Goal: Task Accomplishment & Management: Manage account settings

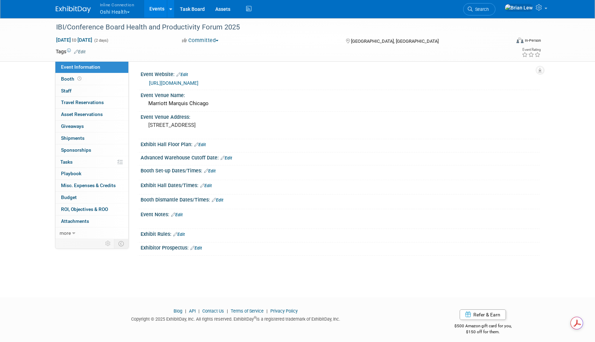
click at [153, 10] on link "Events" at bounding box center [157, 9] width 26 height 18
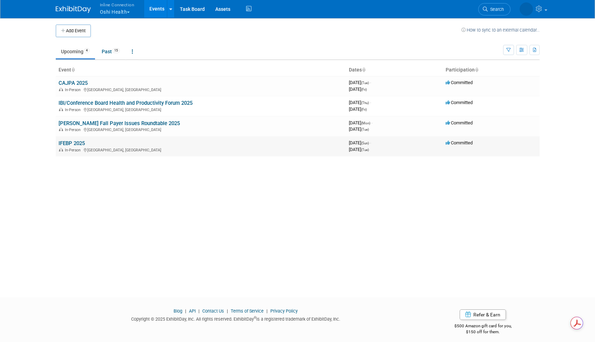
click at [71, 140] on td "IFEBP 2025 In-Person Honolulu, HI" at bounding box center [201, 146] width 290 height 20
click at [71, 146] on link "IFEBP 2025" at bounding box center [72, 143] width 26 height 6
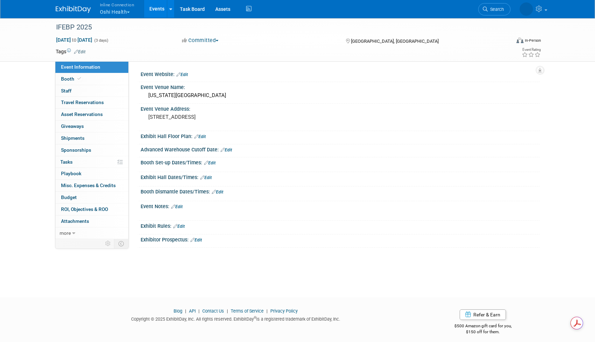
click at [213, 163] on link "Edit" at bounding box center [210, 163] width 12 height 5
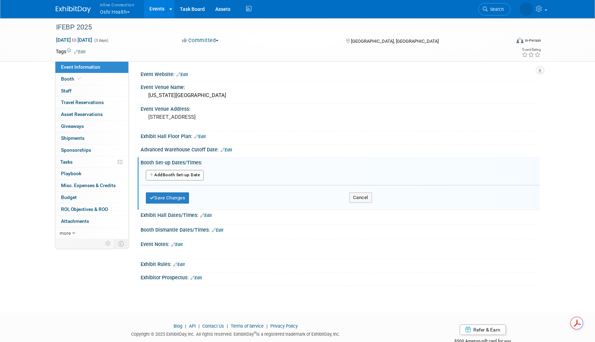
click at [185, 178] on button "Add Another Booth Set-up Date" at bounding box center [175, 175] width 58 height 11
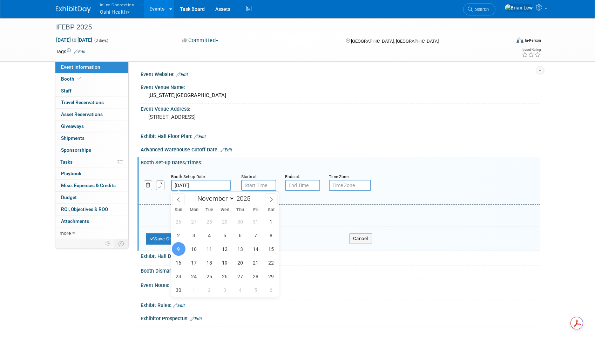
click at [187, 184] on input "[DATE]" at bounding box center [201, 185] width 60 height 11
click at [255, 235] on span "7" at bounding box center [256, 236] width 14 height 14
type input "[DATE]"
click at [261, 188] on input "7:00 AM" at bounding box center [258, 185] width 35 height 11
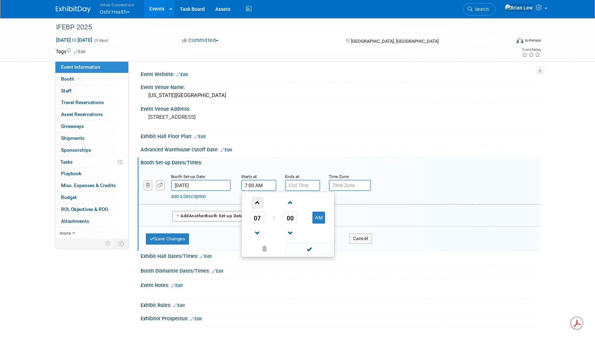
click at [258, 198] on span at bounding box center [258, 203] width 12 height 12
type input "8:00 AM"
click at [299, 185] on input "7:00 PM" at bounding box center [302, 185] width 35 height 11
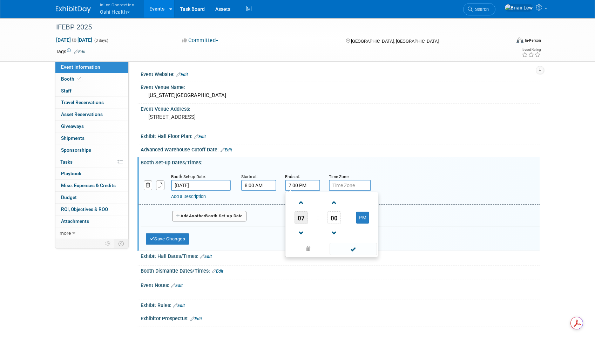
click at [300, 215] on span "07" at bounding box center [301, 218] width 13 height 13
click at [315, 221] on td "05" at bounding box center [320, 222] width 22 height 19
type input "5:00 PM"
click at [353, 251] on span at bounding box center [353, 249] width 47 height 12
click at [219, 218] on button "Add Another Booth Set-up Date" at bounding box center [209, 216] width 74 height 11
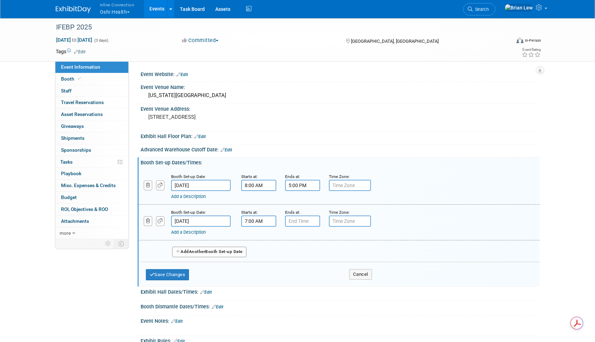
click at [252, 221] on input "7:00 AM" at bounding box center [258, 221] width 35 height 11
click at [259, 236] on span at bounding box center [258, 239] width 12 height 12
type input "8:00 AM"
click at [297, 222] on input "7:00 PM" at bounding box center [302, 221] width 35 height 11
click at [299, 256] on span "07" at bounding box center [301, 253] width 13 height 13
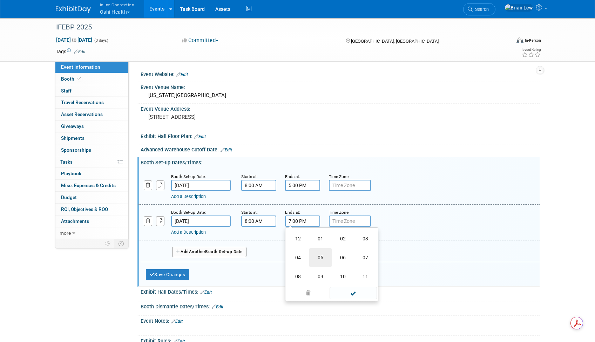
click at [318, 260] on td "05" at bounding box center [320, 257] width 22 height 19
type input "5:00 PM"
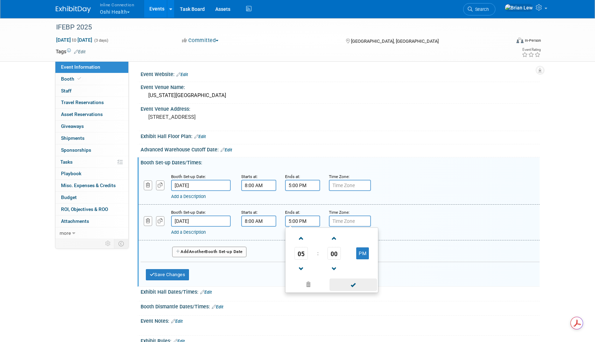
click at [355, 285] on span at bounding box center [353, 285] width 47 height 12
click at [206, 251] on span "Another" at bounding box center [197, 251] width 16 height 5
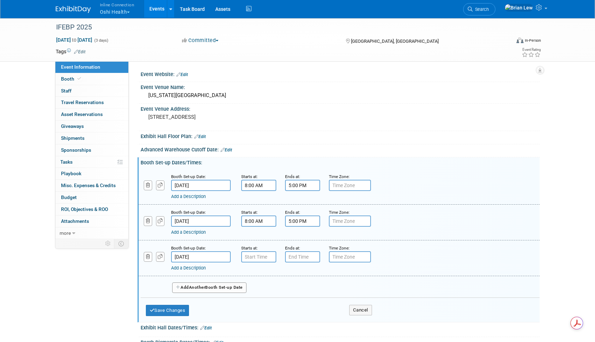
click at [191, 257] on input "Nov 9, 2025" at bounding box center [201, 257] width 60 height 11
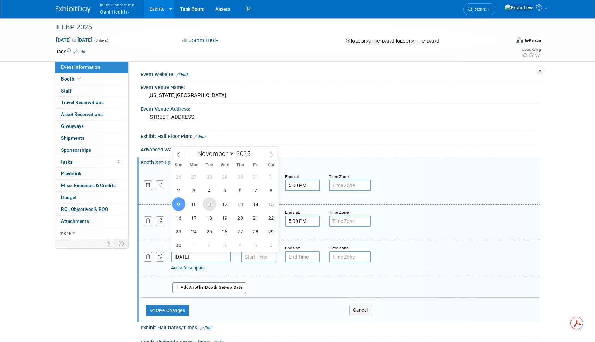
click at [208, 206] on span "11" at bounding box center [210, 205] width 14 height 14
type input "Nov 11, 2025"
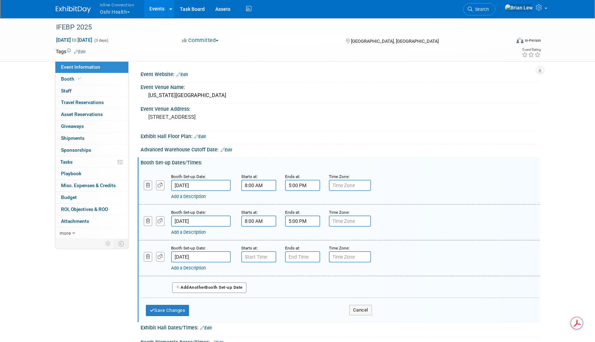
click at [292, 285] on div "Add Another Booth Set-up Date" at bounding box center [340, 285] width 399 height 19
click at [149, 254] on button "button" at bounding box center [148, 256] width 9 height 9
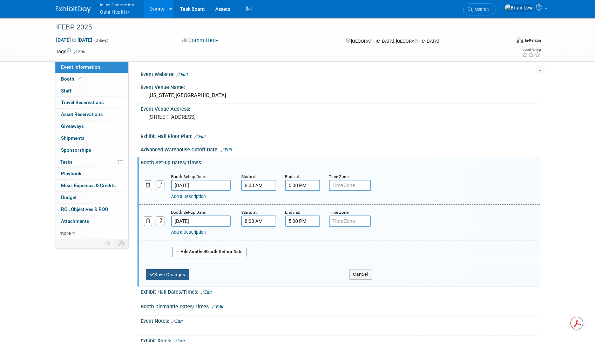
click at [170, 275] on button "Save Changes" at bounding box center [168, 274] width 44 height 11
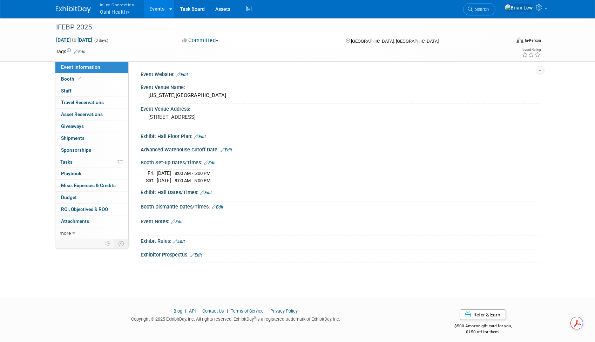
click at [207, 191] on link "Edit" at bounding box center [206, 193] width 12 height 5
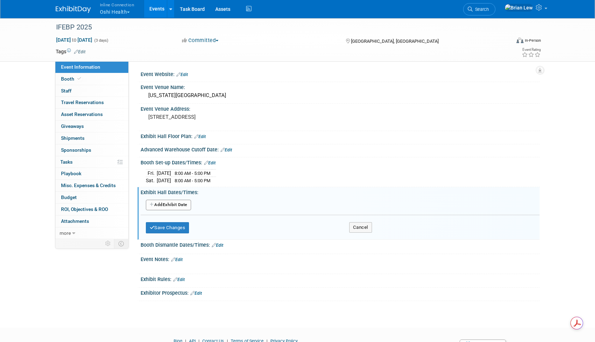
click at [183, 206] on button "Add Another Exhibit Date" at bounding box center [168, 205] width 45 height 11
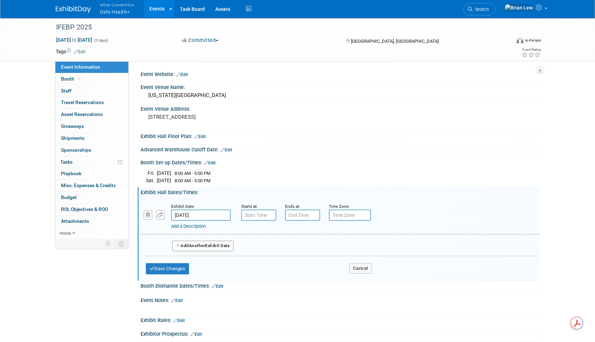
click at [187, 209] on div "Exhibit Date:" at bounding box center [201, 206] width 60 height 7
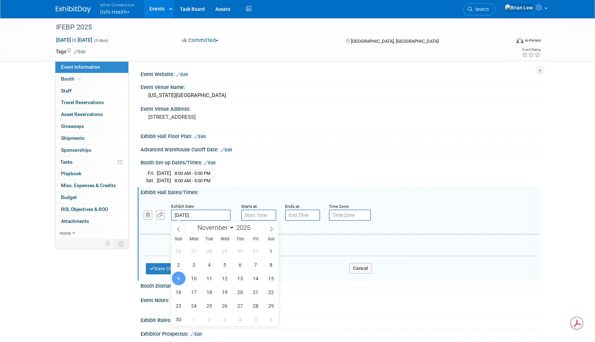
click at [188, 213] on input "Nov 9, 2025" at bounding box center [201, 215] width 60 height 11
click at [255, 212] on input "7:00 AM" at bounding box center [258, 215] width 35 height 11
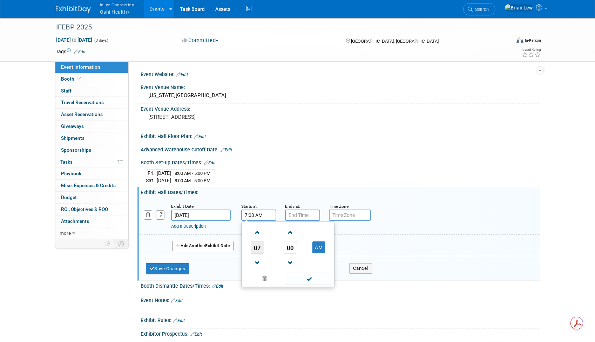
click at [259, 247] on span "07" at bounding box center [257, 247] width 13 height 13
click at [254, 233] on td "12" at bounding box center [254, 232] width 22 height 19
click at [315, 249] on button "AM" at bounding box center [319, 248] width 13 height 12
type input "12:00 PM"
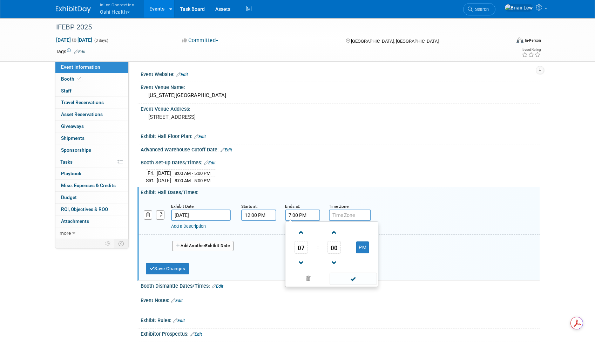
click at [294, 218] on input "7:00 PM" at bounding box center [302, 215] width 35 height 11
click at [300, 249] on span "07" at bounding box center [301, 247] width 13 height 13
click at [300, 253] on td "04" at bounding box center [298, 251] width 22 height 19
click at [334, 247] on span "00" at bounding box center [334, 247] width 13 height 13
click at [338, 247] on td "30" at bounding box center [343, 251] width 22 height 19
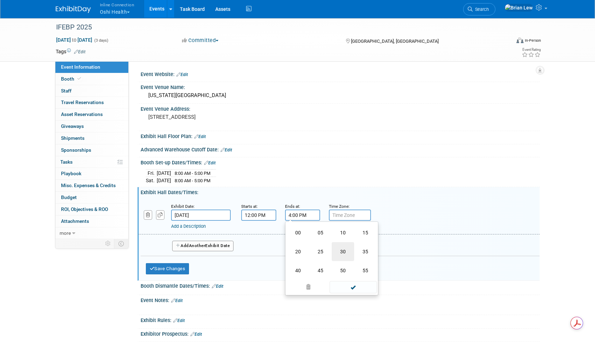
type input "4:30 PM"
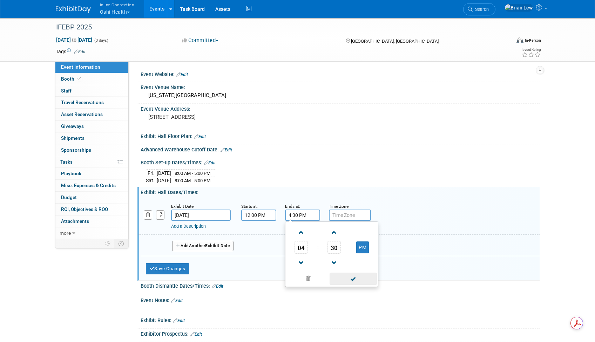
click at [349, 276] on span at bounding box center [353, 279] width 47 height 12
click at [189, 245] on button "Add Another Exhibit Date" at bounding box center [203, 246] width 62 height 11
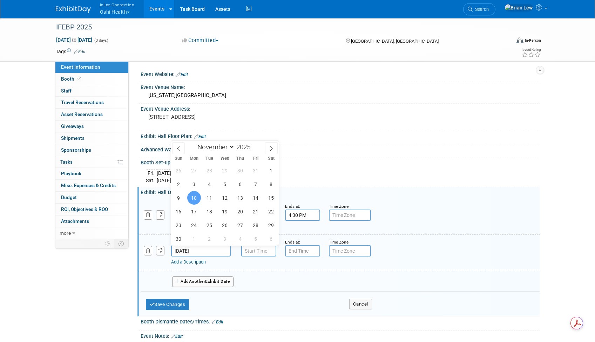
click at [189, 249] on input "Nov 10, 2025" at bounding box center [201, 251] width 60 height 11
click at [181, 196] on span "9" at bounding box center [179, 198] width 14 height 14
type input "Nov 9, 2025"
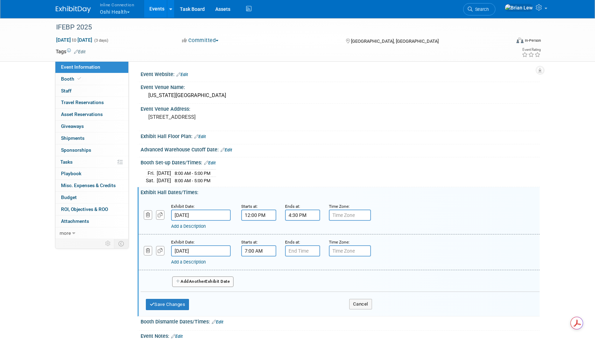
click at [262, 252] on input "7:00 AM" at bounding box center [258, 251] width 35 height 11
click at [261, 279] on span "07" at bounding box center [257, 283] width 13 height 13
click at [302, 289] on td "06" at bounding box center [299, 287] width 22 height 19
click at [314, 284] on button "AM" at bounding box center [319, 284] width 13 height 12
type input "6:00 PM"
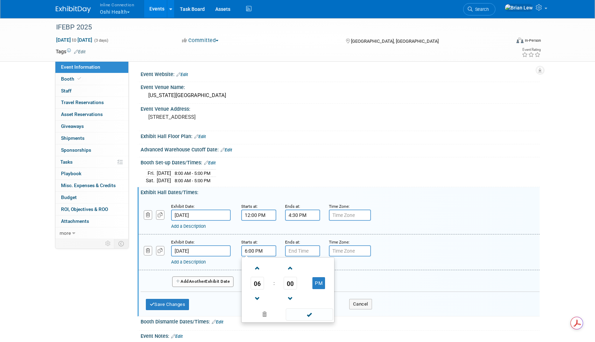
type input "7:00 PM"
click at [310, 253] on input "7:00 PM" at bounding box center [302, 251] width 35 height 11
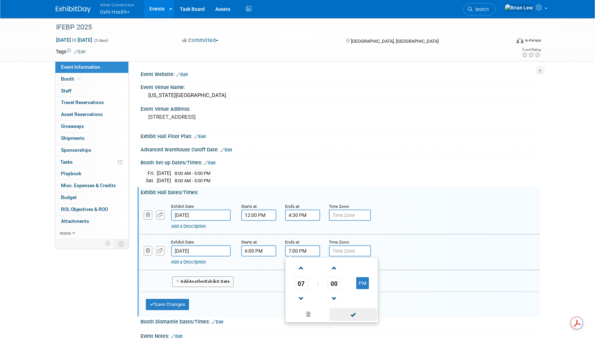
click at [353, 310] on span at bounding box center [353, 315] width 47 height 12
click at [185, 282] on button "Add Another Exhibit Date" at bounding box center [203, 282] width 62 height 11
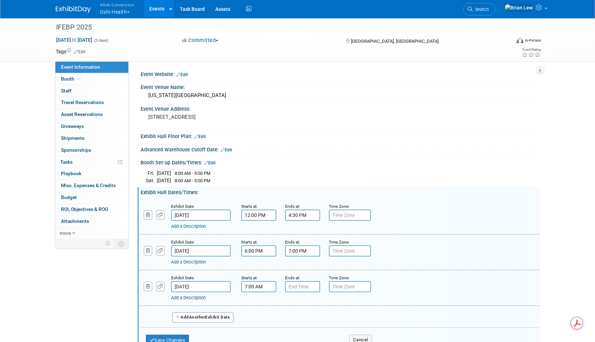
click at [255, 290] on input "7:00 AM" at bounding box center [258, 286] width 35 height 11
click at [258, 316] on span "07" at bounding box center [257, 319] width 13 height 13
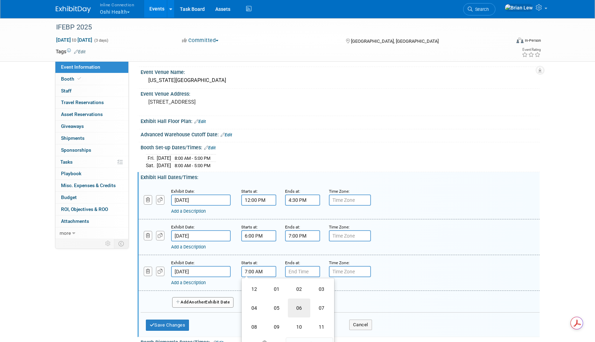
scroll to position [20, 0]
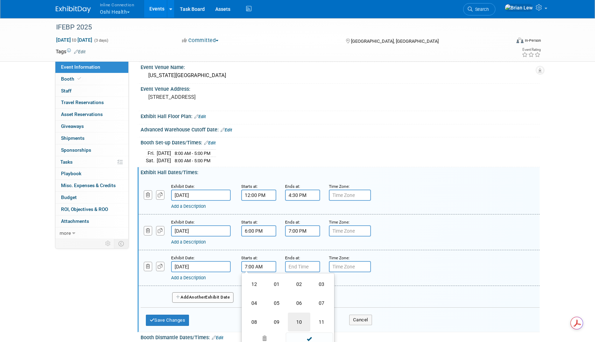
click at [295, 322] on td "10" at bounding box center [299, 322] width 22 height 19
type input "10:00 AM"
click at [308, 268] on input "7:00 PM" at bounding box center [302, 266] width 35 height 11
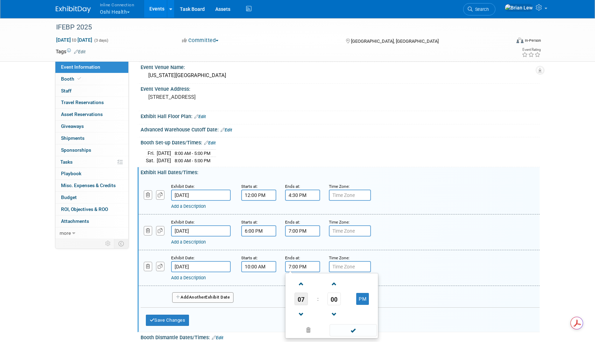
click at [302, 301] on span "07" at bounding box center [301, 299] width 13 height 13
click at [370, 285] on td "03" at bounding box center [365, 284] width 22 height 19
type input "3:00 PM"
click at [263, 290] on div "Add Another Exhibit Date" at bounding box center [340, 295] width 399 height 19
click at [201, 298] on span "Another" at bounding box center [197, 297] width 16 height 5
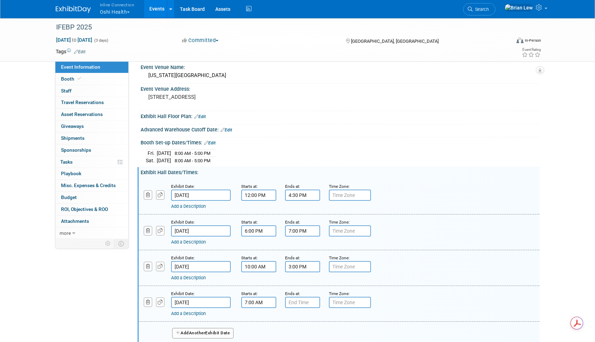
click at [257, 305] on input "7:00 AM" at bounding box center [258, 302] width 35 height 11
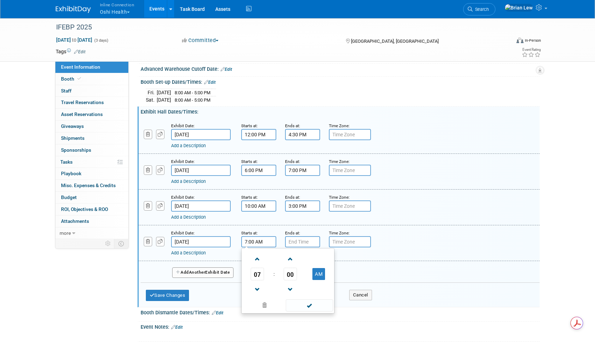
scroll to position [89, 0]
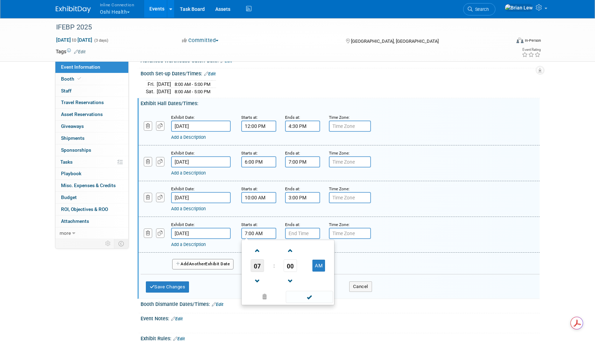
click at [259, 262] on span "07" at bounding box center [257, 266] width 13 height 13
click at [300, 284] on td "10" at bounding box center [299, 289] width 22 height 19
type input "10:00 AM"
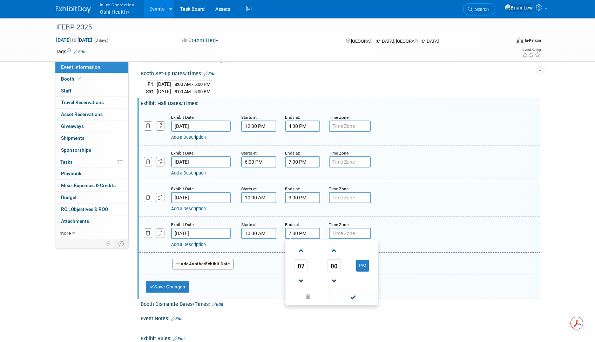
click at [300, 233] on input "7:00 PM" at bounding box center [302, 233] width 35 height 11
click at [304, 267] on span "07" at bounding box center [301, 266] width 13 height 13
click at [367, 251] on td "03" at bounding box center [365, 251] width 22 height 19
type input "3:00 PM"
click at [348, 299] on span at bounding box center [353, 297] width 47 height 12
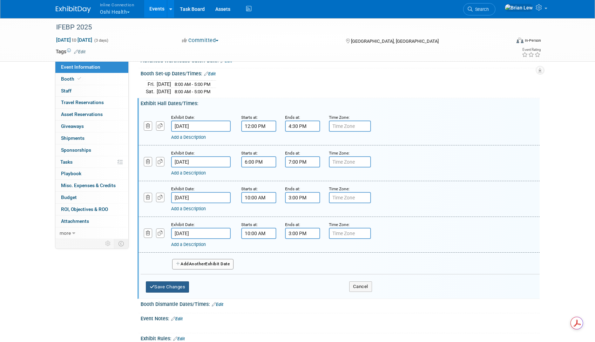
click at [165, 286] on button "Save Changes" at bounding box center [168, 287] width 44 height 11
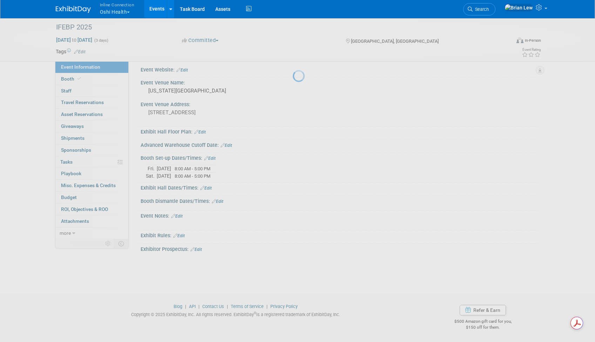
scroll to position [5, 0]
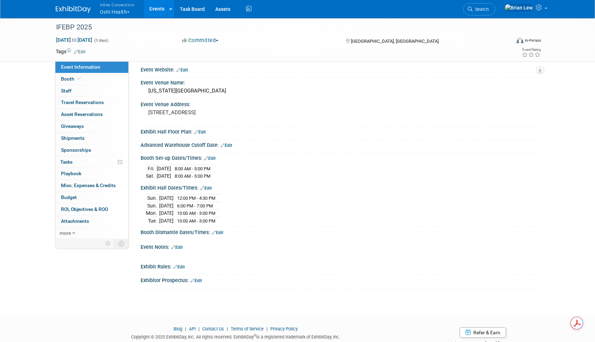
click at [221, 231] on link "Edit" at bounding box center [218, 233] width 12 height 5
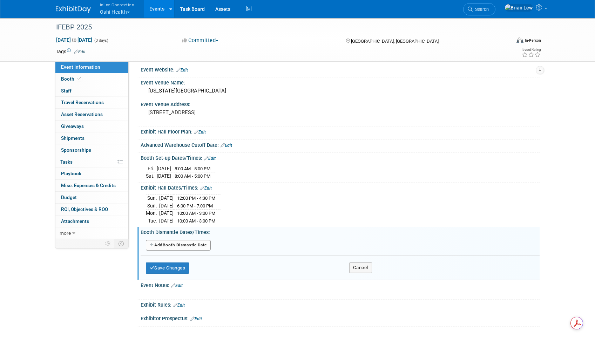
click at [184, 243] on button "Add Another Booth Dismantle Date" at bounding box center [178, 245] width 65 height 11
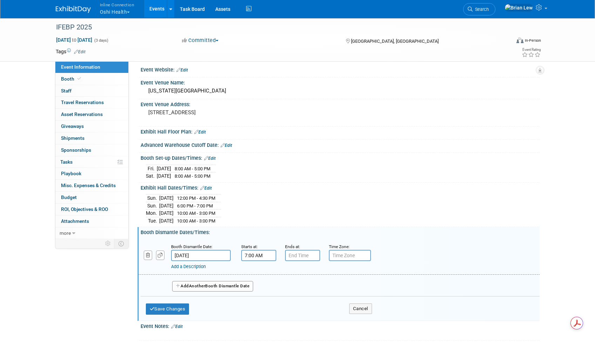
click at [263, 255] on input "7:00 AM" at bounding box center [258, 255] width 35 height 11
click at [260, 284] on span "07" at bounding box center [257, 288] width 13 height 13
click at [321, 274] on td "03" at bounding box center [321, 273] width 22 height 19
click at [321, 285] on button "AM" at bounding box center [319, 288] width 13 height 12
type input "3:00 PM"
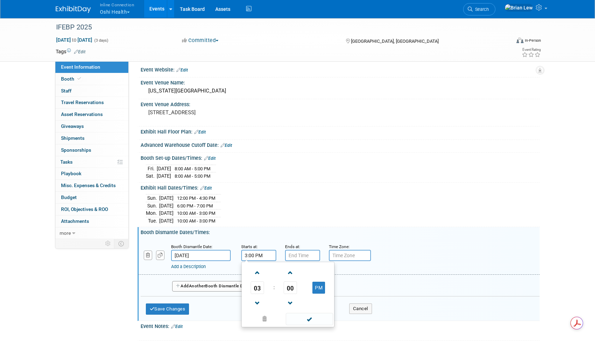
type input "7:00 PM"
click at [307, 257] on input "7:00 PM" at bounding box center [302, 255] width 35 height 11
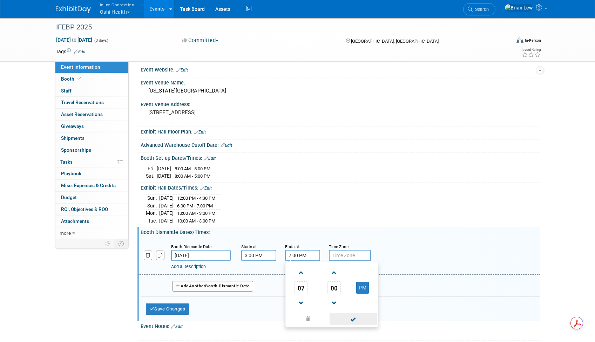
click at [340, 315] on span at bounding box center [353, 319] width 47 height 12
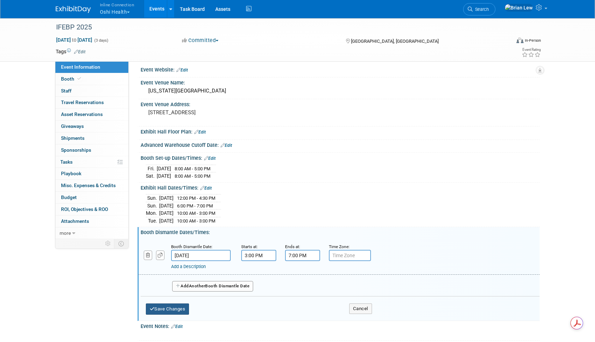
click at [182, 308] on button "Save Changes" at bounding box center [168, 309] width 44 height 11
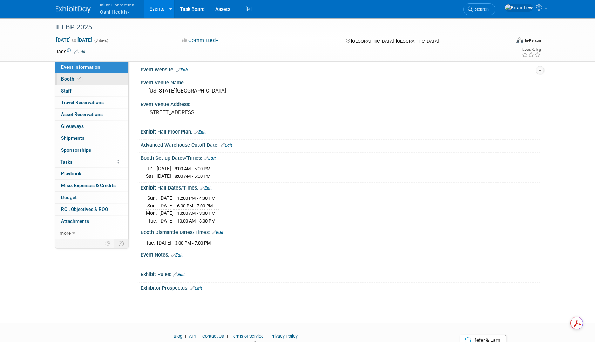
click at [78, 78] on icon at bounding box center [80, 79] width 4 height 4
